Goal: Transaction & Acquisition: Book appointment/travel/reservation

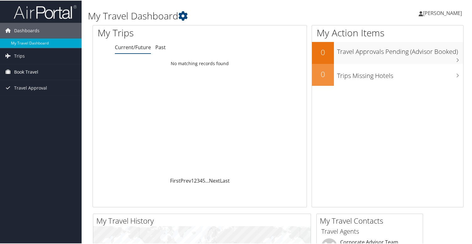
click at [38, 69] on link "Book Travel" at bounding box center [41, 72] width 82 height 16
click at [36, 112] on span "Travel Approval" at bounding box center [30, 116] width 33 height 16
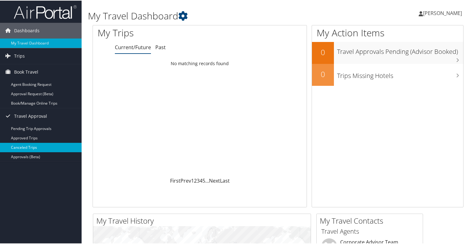
click at [33, 144] on link "Canceled Trips" at bounding box center [41, 146] width 82 height 9
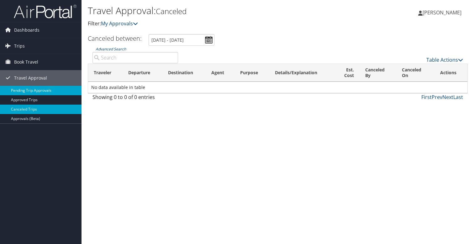
click at [44, 92] on link "Pending Trip Approvals" at bounding box center [41, 90] width 82 height 9
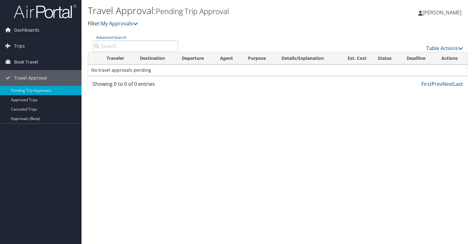
click at [124, 84] on div "Showing 0 to 0 of 0 entries" at bounding box center [135, 85] width 86 height 11
click at [122, 71] on td "No travel approvals pending" at bounding box center [277, 70] width 379 height 11
click at [50, 99] on link "Approved Trips" at bounding box center [41, 99] width 82 height 9
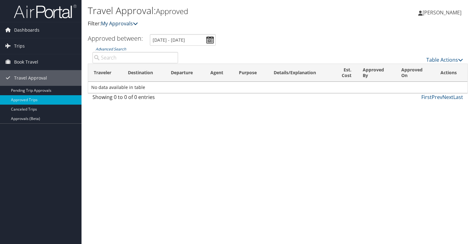
click at [126, 27] on link "My Approvals" at bounding box center [119, 23] width 37 height 7
click at [42, 30] on link "Dashboards" at bounding box center [41, 30] width 82 height 16
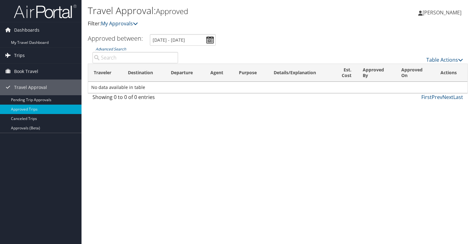
click at [37, 54] on link "Trips" at bounding box center [41, 56] width 82 height 16
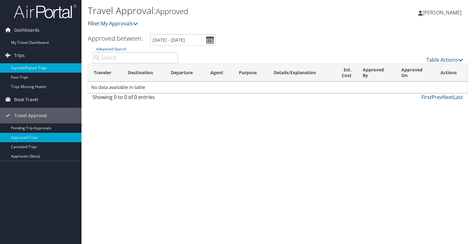
click at [39, 70] on link "Current/Future Trips" at bounding box center [41, 67] width 82 height 9
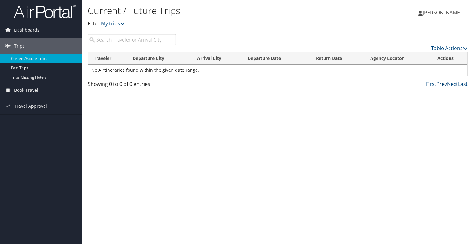
click at [441, 85] on link "Prev" at bounding box center [441, 84] width 11 height 7
click at [125, 24] on icon at bounding box center [122, 23] width 5 height 5
click at [28, 107] on span "Travel Approval" at bounding box center [30, 106] width 33 height 16
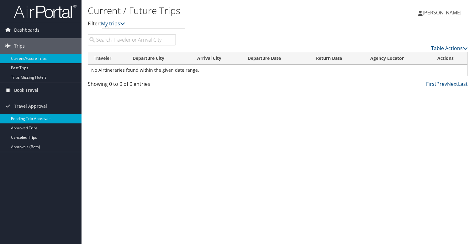
click at [29, 120] on link "Pending Trip Approvals" at bounding box center [41, 118] width 82 height 9
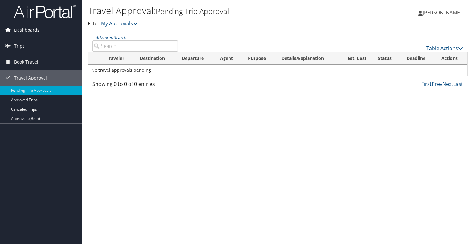
click at [21, 31] on span "Dashboards" at bounding box center [26, 30] width 25 height 16
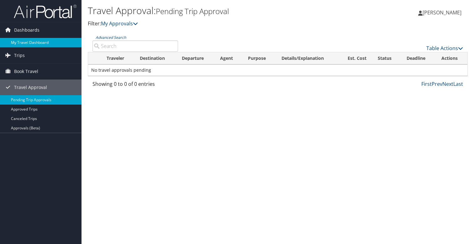
click at [24, 41] on link "My Travel Dashboard" at bounding box center [41, 42] width 82 height 9
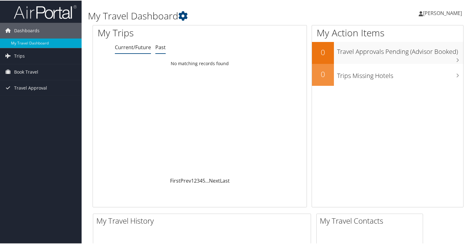
click at [161, 45] on link "Past" at bounding box center [160, 46] width 10 height 7
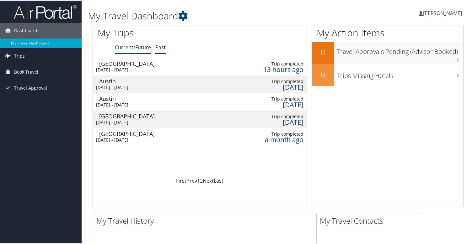
click at [136, 45] on link "Current/Future" at bounding box center [133, 46] width 36 height 7
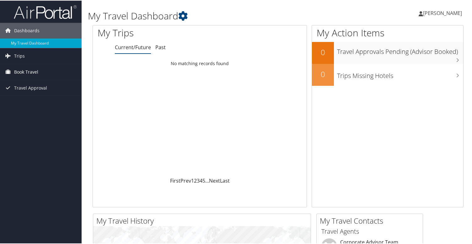
click at [25, 69] on span "Book Travel" at bounding box center [26, 72] width 24 height 16
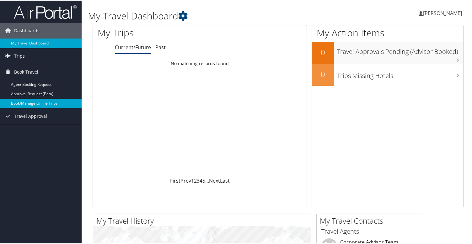
click at [37, 103] on link "Book/Manage Online Trips" at bounding box center [41, 102] width 82 height 9
click at [35, 102] on link "Book/Manage Online Trips" at bounding box center [41, 102] width 82 height 9
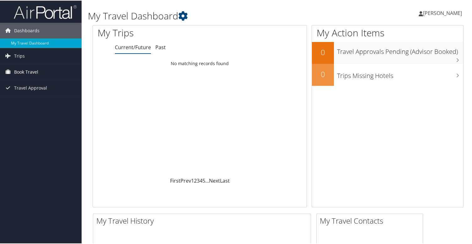
click at [32, 71] on span "Book Travel" at bounding box center [26, 72] width 24 height 16
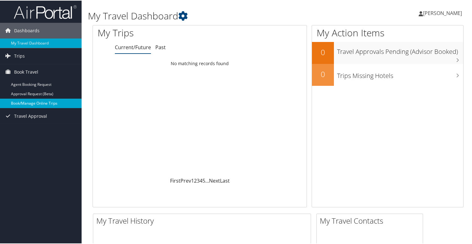
click at [32, 104] on link "Book/Manage Online Trips" at bounding box center [41, 102] width 82 height 9
